Goal: Use online tool/utility

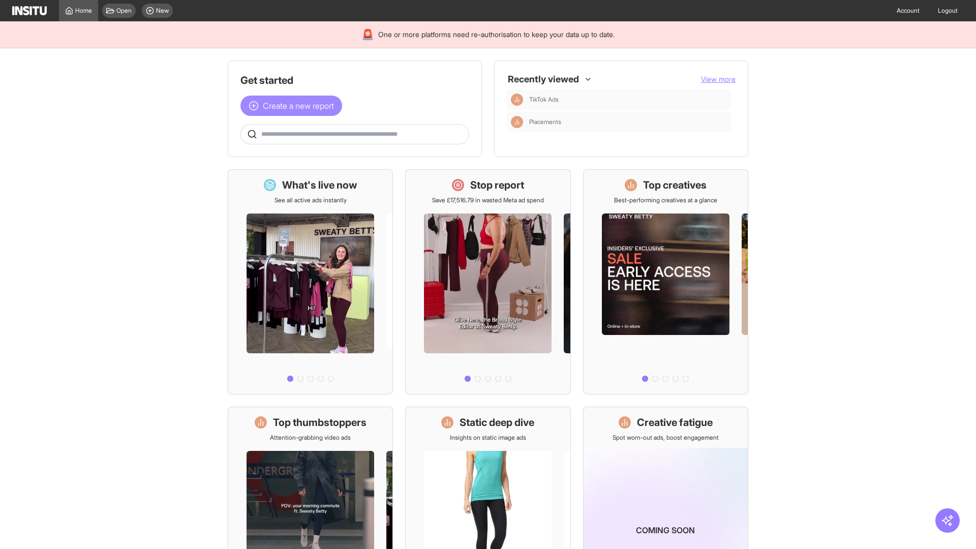
click at [294, 106] on span "Create a new report" at bounding box center [298, 106] width 71 height 12
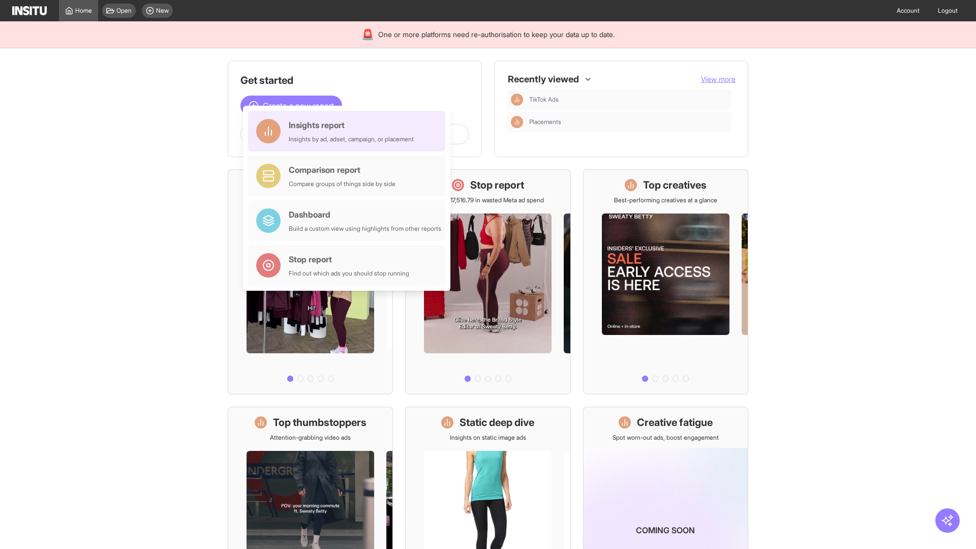
click at [349, 131] on div "Insights report Insights by ad, adset, campaign, or placement" at bounding box center [351, 131] width 125 height 24
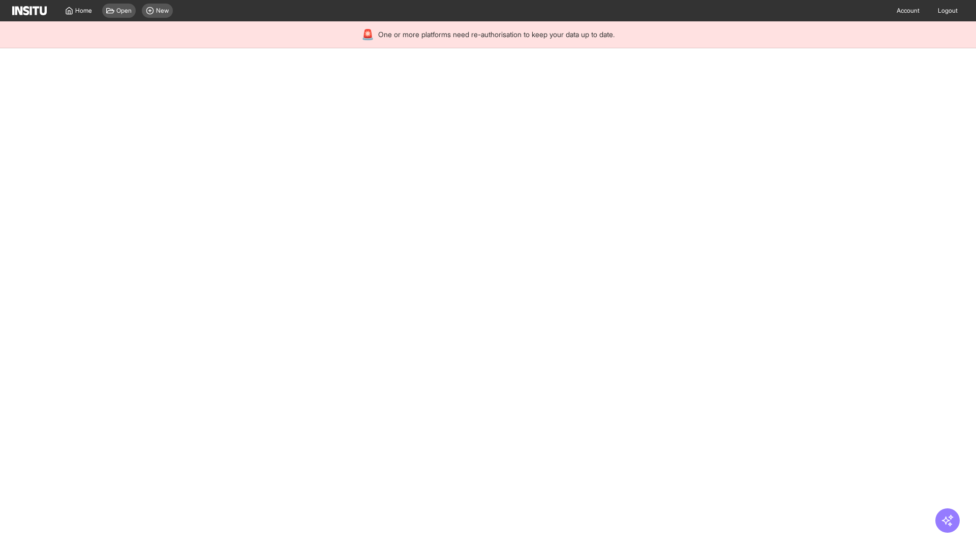
select select "**"
